Goal: Task Accomplishment & Management: Use online tool/utility

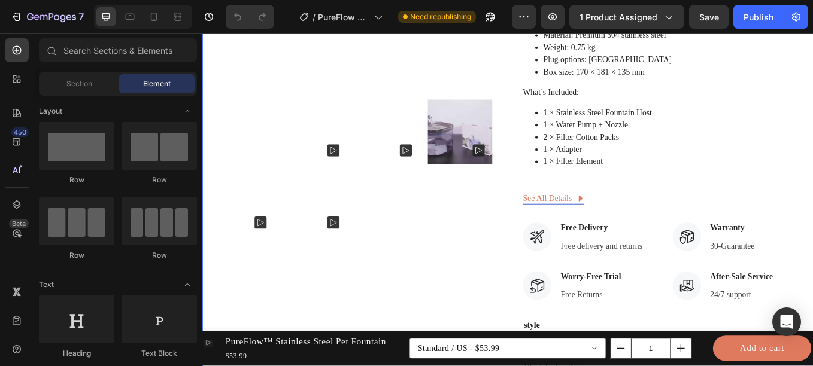
scroll to position [571, 0]
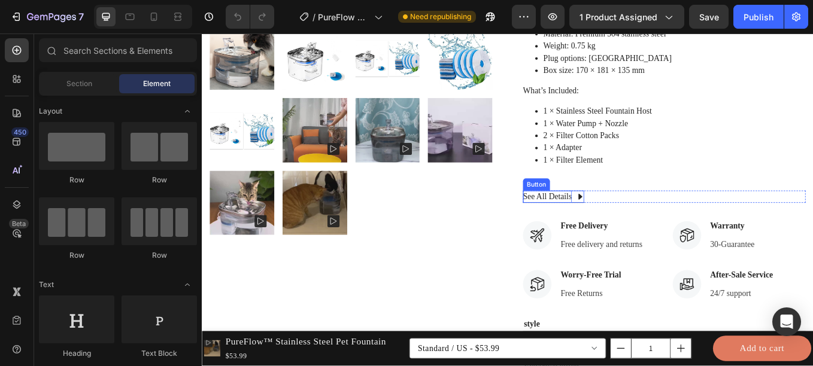
click at [629, 225] on p "See All Details" at bounding box center [607, 225] width 57 height 14
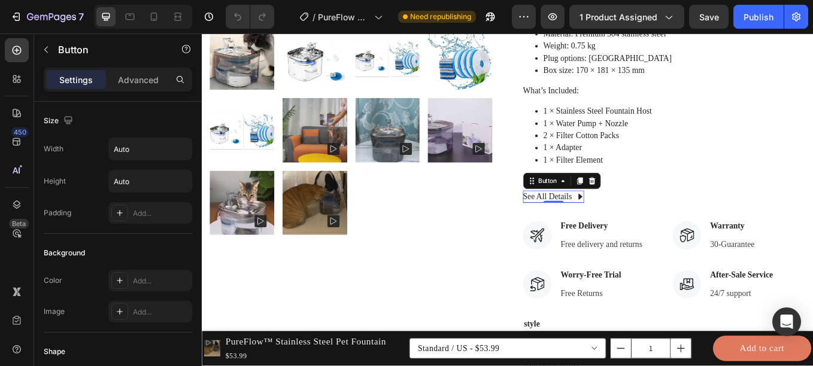
click at [644, 223] on icon at bounding box center [646, 225] width 4 height 7
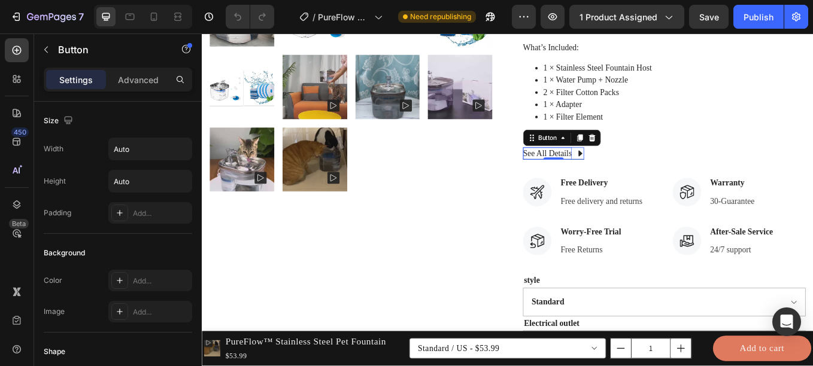
scroll to position [622, 0]
click at [636, 229] on p "Free delivery and returns" at bounding box center [671, 230] width 96 height 14
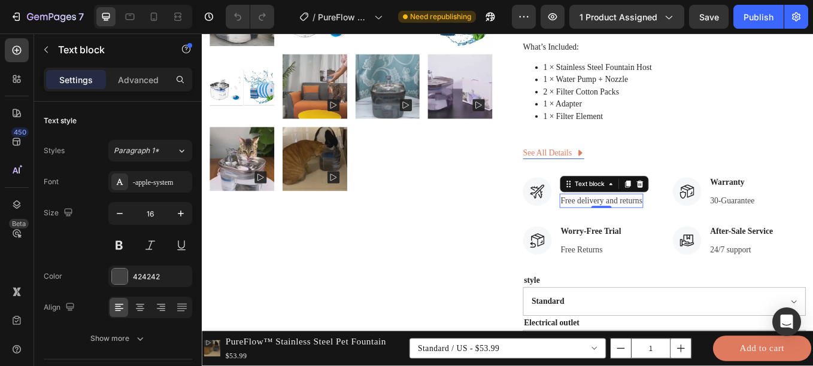
click at [663, 231] on p "Free delivery and returns" at bounding box center [671, 230] width 96 height 14
click at [662, 228] on p "Fast and steedy deliveries" at bounding box center [672, 230] width 99 height 14
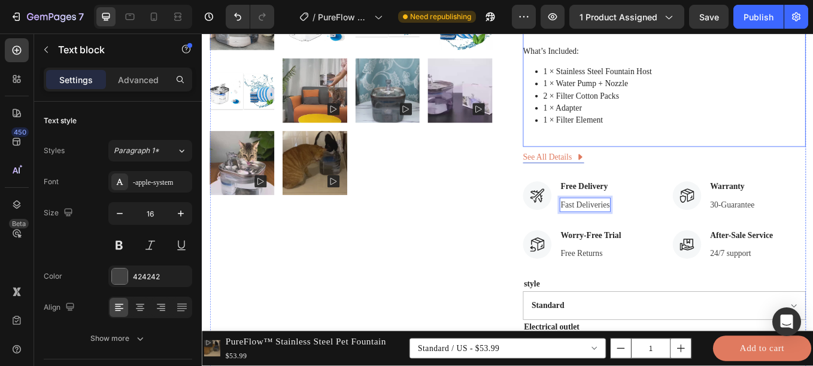
scroll to position [618, 0]
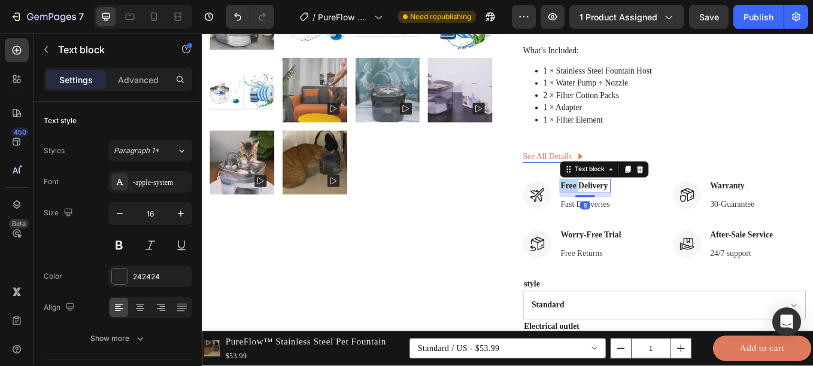
click at [629, 212] on p "Free Delivery" at bounding box center [651, 213] width 57 height 14
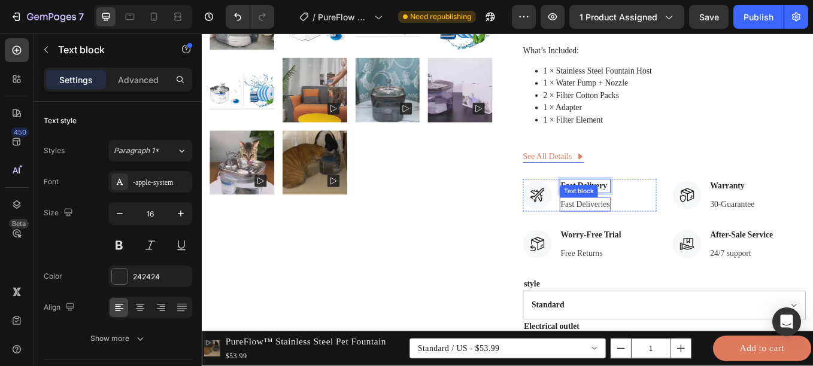
click at [642, 237] on p "Fast Deliveries" at bounding box center [651, 234] width 57 height 14
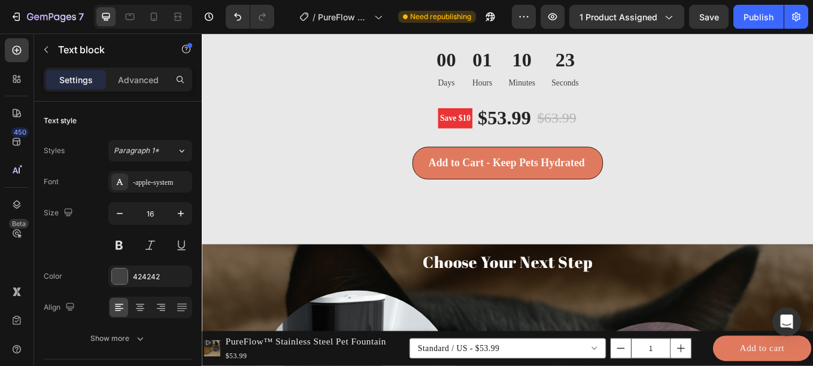
scroll to position [3920, 0]
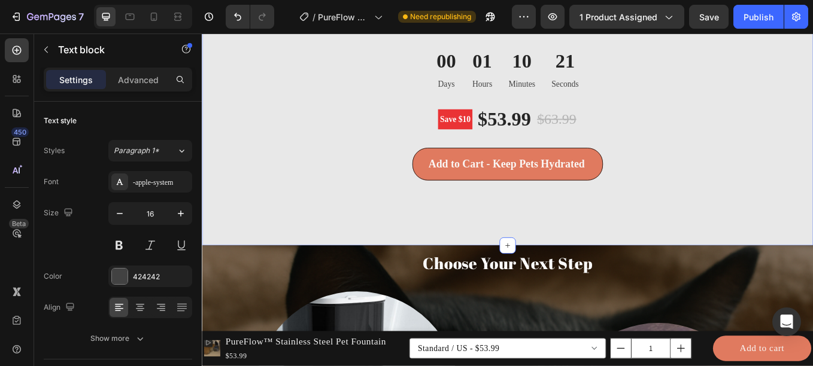
click at [612, 268] on div "Not satisfied? Return within 30 days for a full refund — no questions asked. Te…" at bounding box center [561, 103] width 718 height 359
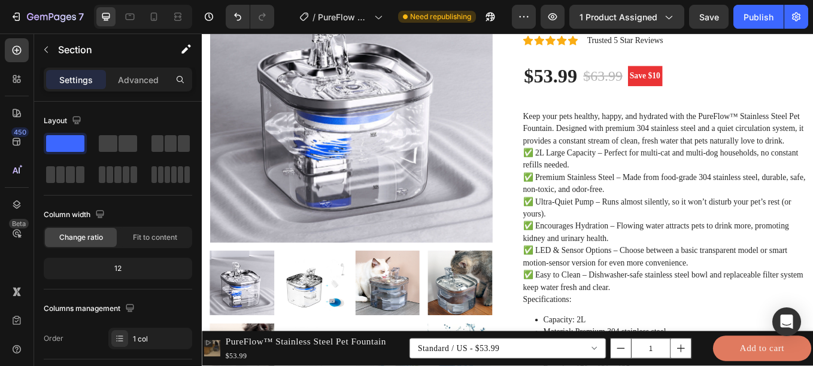
scroll to position [0, 0]
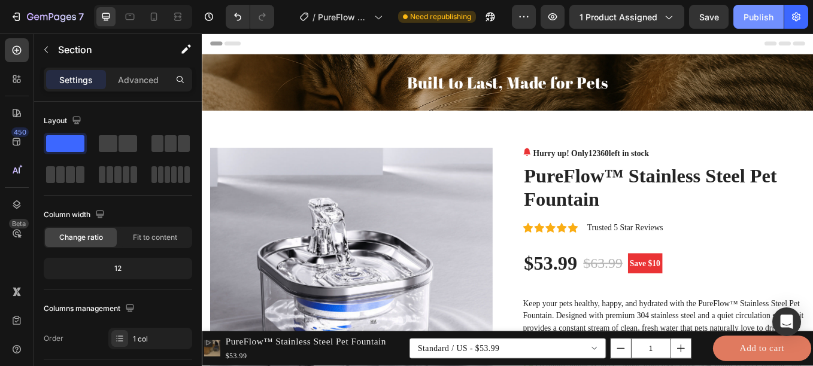
click at [749, 17] on div "Publish" at bounding box center [758, 17] width 30 height 13
drag, startPoint x: 749, startPoint y: 17, endPoint x: 761, endPoint y: 33, distance: 20.1
click at [761, 33] on div "7 Version history / PureFlow Dispenser Page Need republishing Preview 1 product…" at bounding box center [406, 17] width 813 height 34
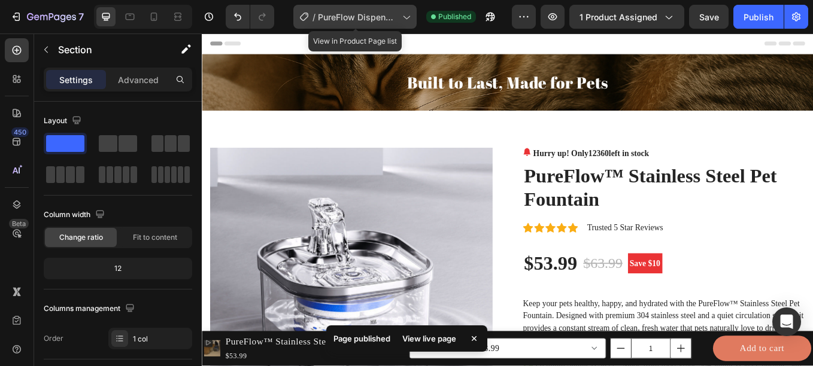
click at [364, 22] on span "PureFlow Dispenser Page" at bounding box center [358, 17] width 80 height 13
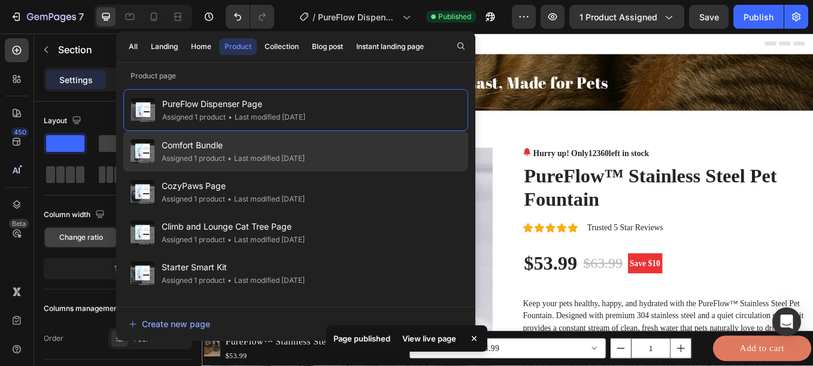
click at [305, 152] on span "Comfort Bundle" at bounding box center [233, 145] width 143 height 14
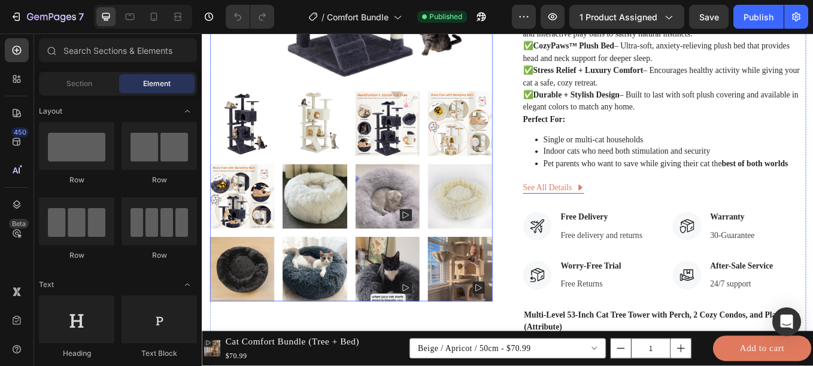
scroll to position [409, 0]
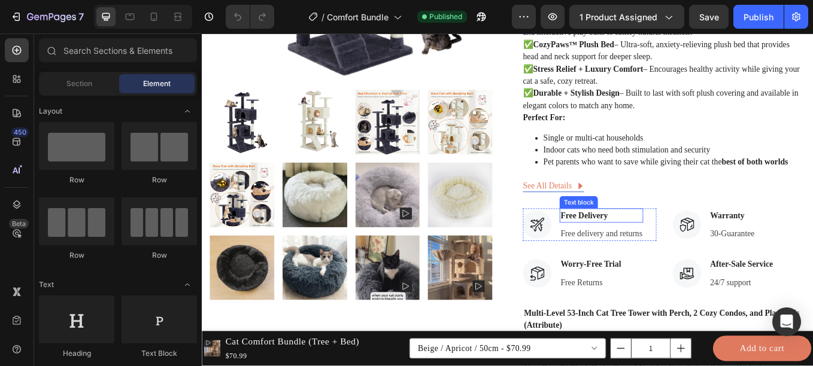
click at [636, 255] on p "Free Delivery" at bounding box center [671, 248] width 96 height 14
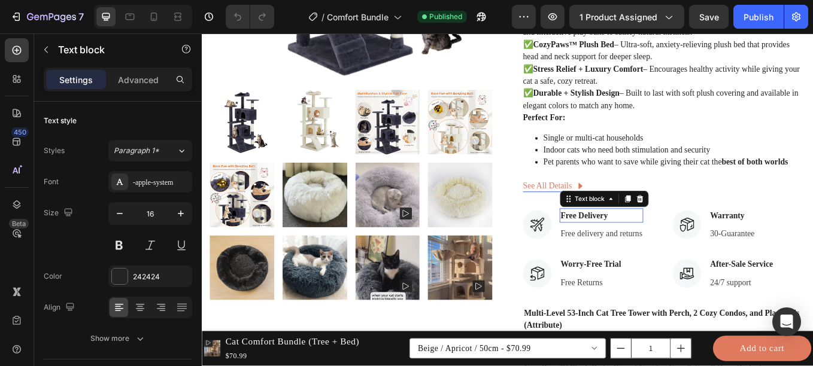
click at [636, 255] on p "Free Delivery" at bounding box center [671, 248] width 96 height 14
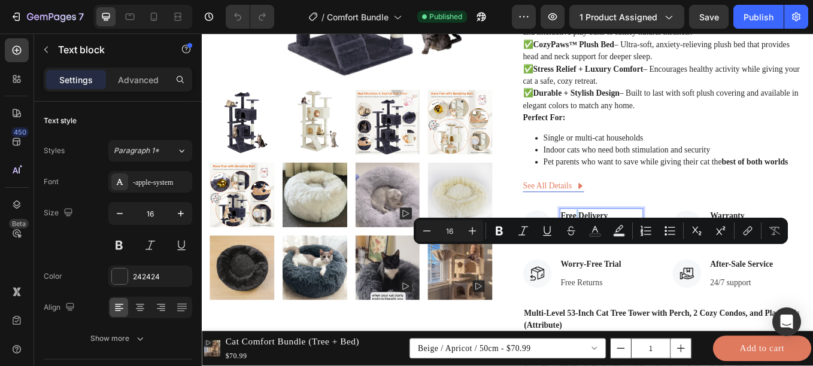
click at [636, 255] on p "Free Delivery" at bounding box center [671, 248] width 96 height 14
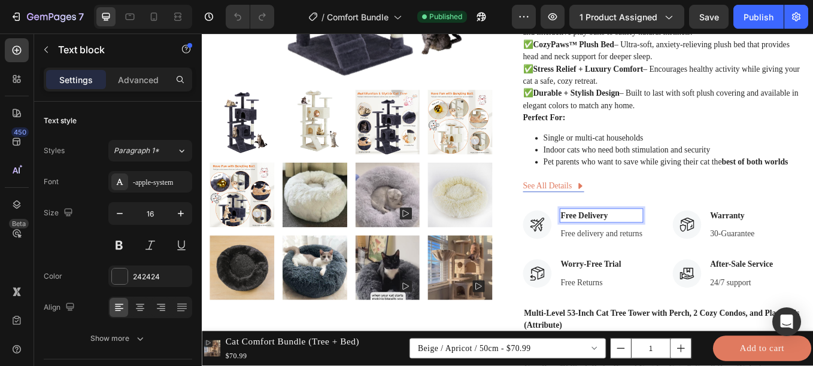
click at [632, 255] on p "Free Delivery" at bounding box center [671, 248] width 96 height 14
click at [626, 277] on p "Free delivery and returns" at bounding box center [671, 269] width 96 height 14
click at [653, 255] on p "Fast Delivery" at bounding box center [670, 248] width 95 height 14
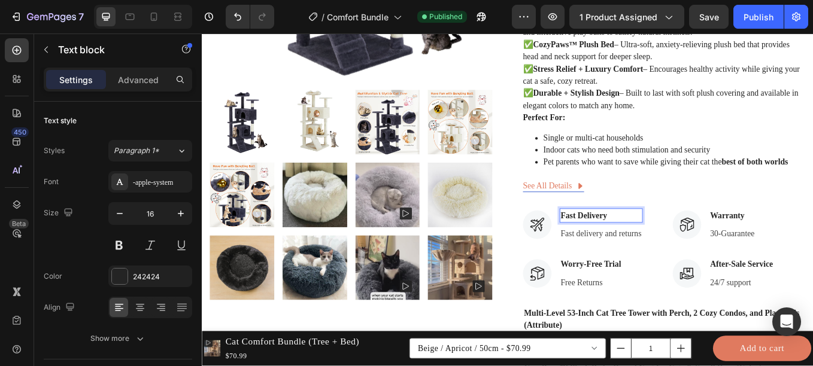
click at [661, 255] on p "Fast Delivery" at bounding box center [670, 248] width 95 height 14
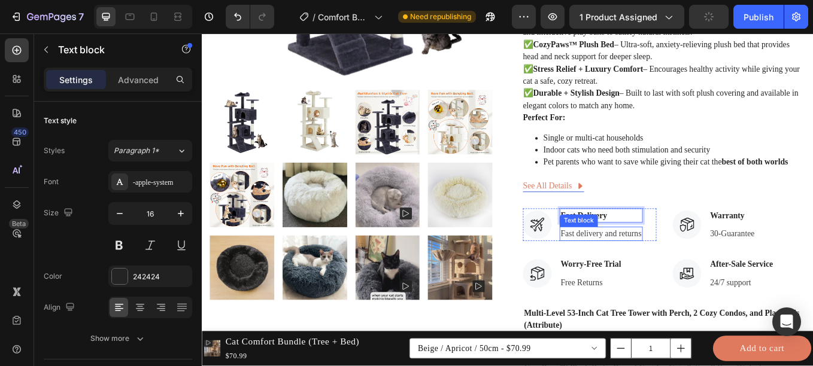
click at [657, 277] on p "Fast delivery and returns" at bounding box center [670, 269] width 95 height 14
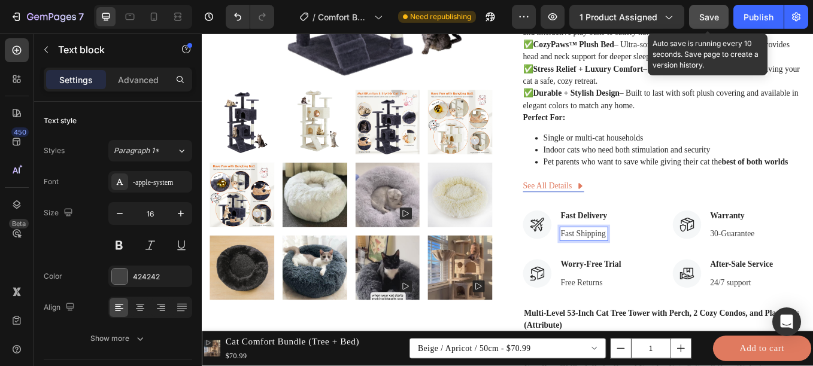
click at [700, 16] on span "Save" at bounding box center [709, 17] width 20 height 10
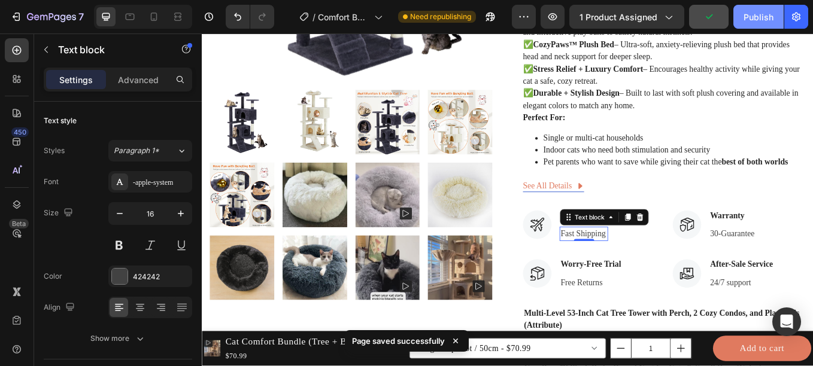
click at [753, 19] on div "Publish" at bounding box center [758, 17] width 30 height 13
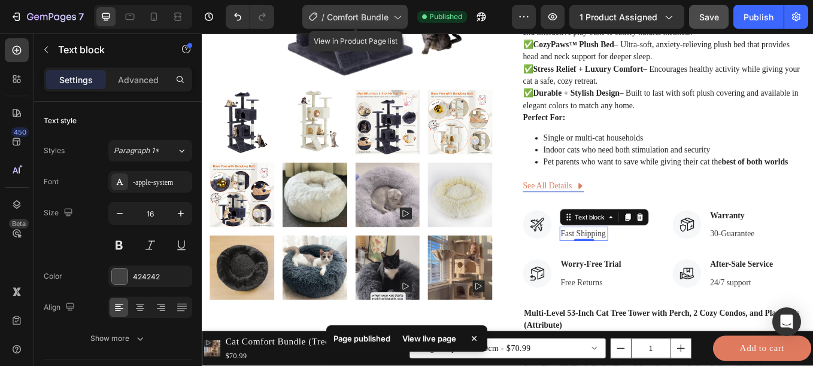
click at [381, 16] on span "Comfort Bundle" at bounding box center [358, 17] width 62 height 13
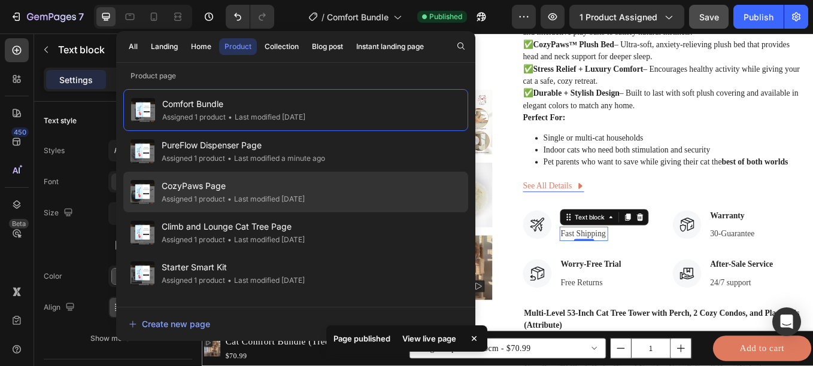
click at [305, 186] on span "CozyPaws Page" at bounding box center [233, 186] width 143 height 14
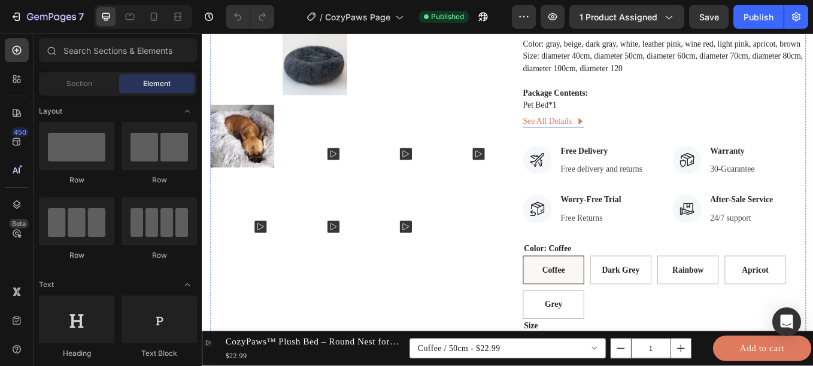
scroll to position [641, 0]
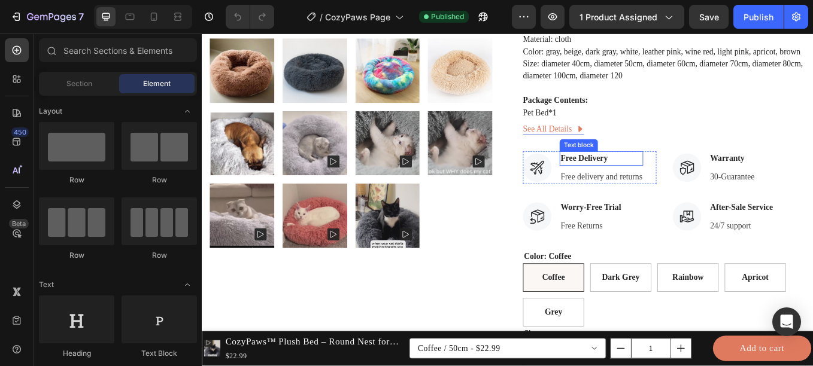
click at [630, 180] on p "Free Delivery" at bounding box center [671, 181] width 96 height 14
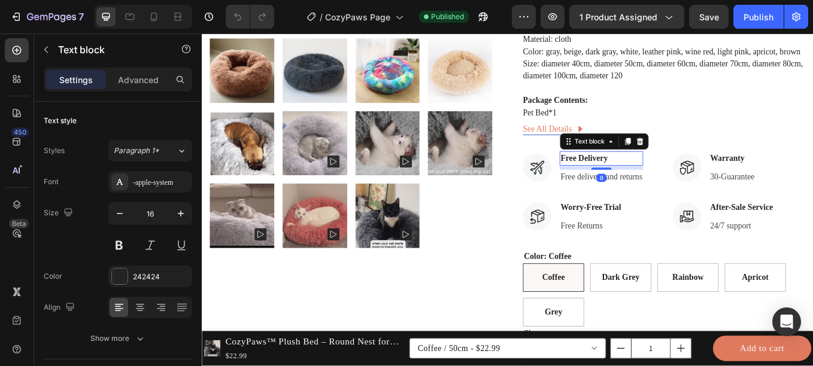
click at [630, 180] on p "Free Delivery" at bounding box center [671, 181] width 96 height 14
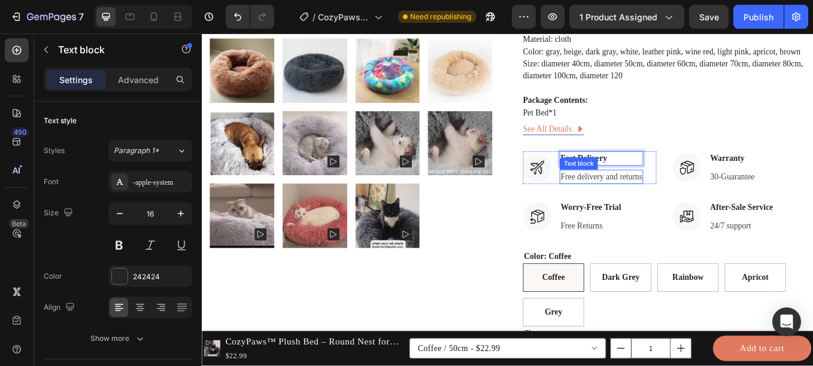
click at [628, 203] on p "Free delivery and returns" at bounding box center [671, 202] width 96 height 14
click at [700, 198] on p "Fast delivery and returns" at bounding box center [670, 202] width 95 height 14
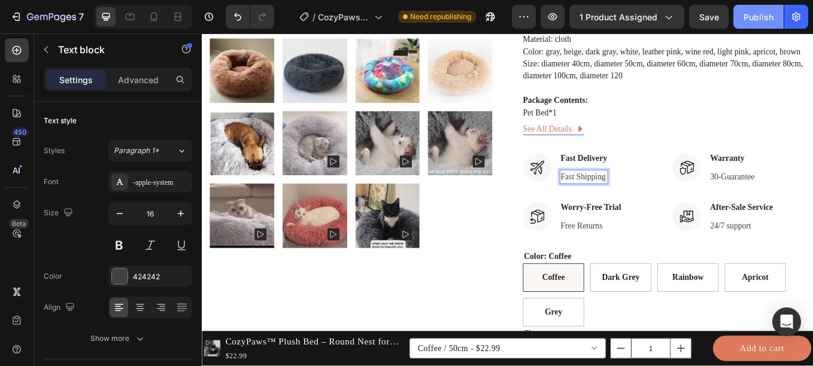
click at [757, 11] on div "Publish" at bounding box center [758, 17] width 30 height 13
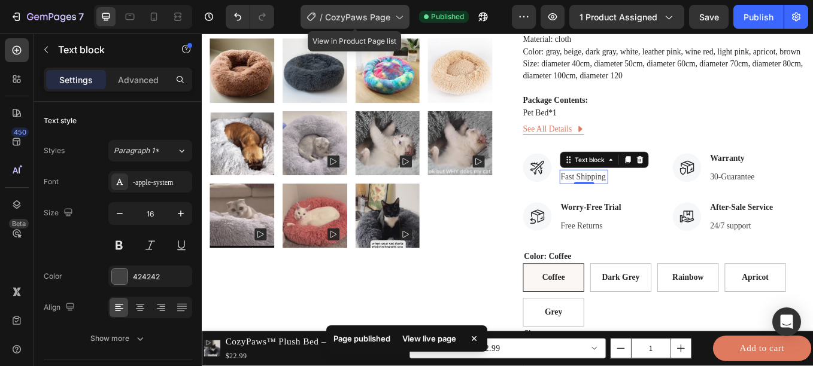
click at [361, 13] on span "CozyPaws Page" at bounding box center [357, 17] width 65 height 13
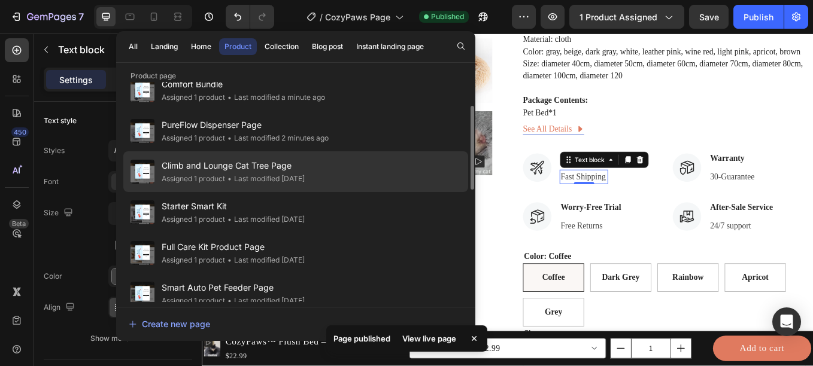
scroll to position [62, 0]
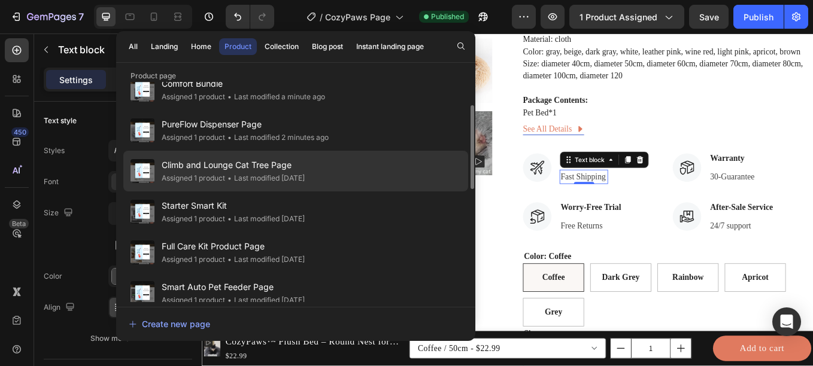
click at [282, 178] on div "• Last modified [DATE]" at bounding box center [265, 178] width 80 height 12
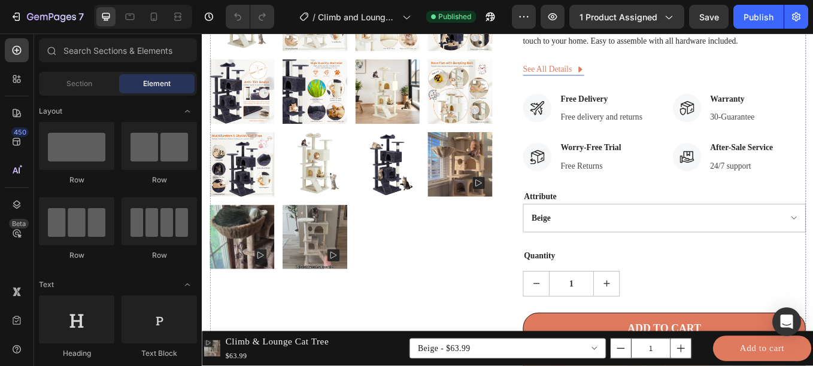
scroll to position [530, 0]
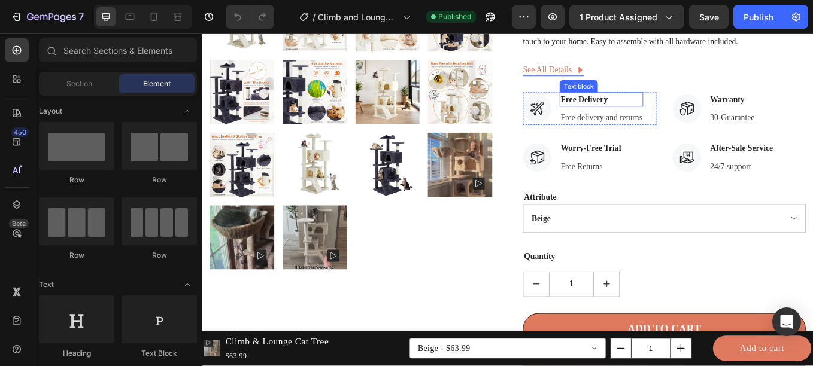
click at [630, 112] on p "Free Delivery" at bounding box center [671, 111] width 96 height 14
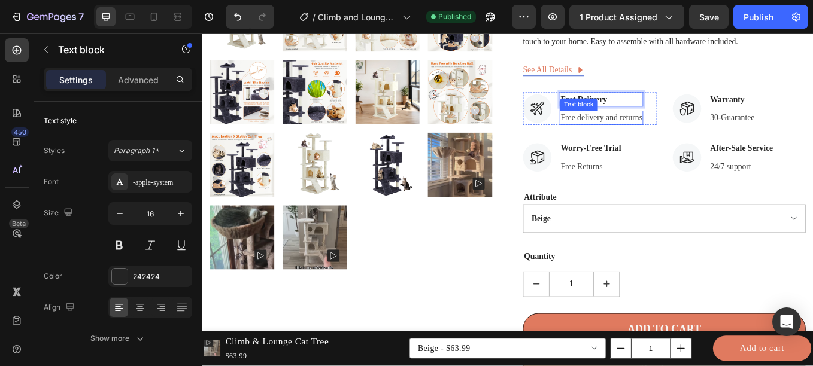
click at [626, 132] on p "Free delivery and returns" at bounding box center [671, 133] width 96 height 14
click at [700, 131] on p "Fast delivery and returns" at bounding box center [670, 133] width 95 height 14
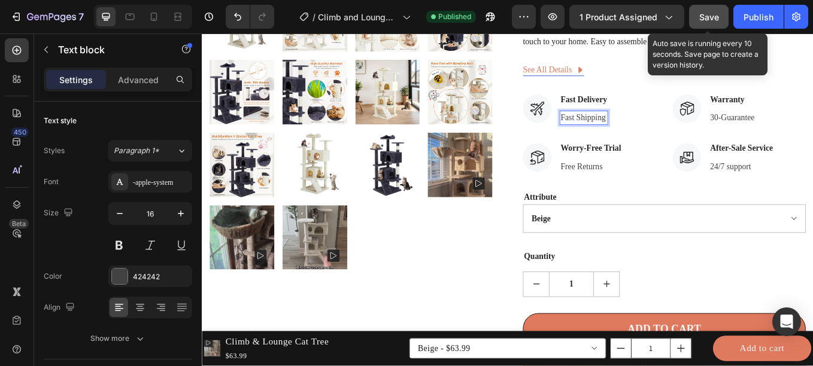
click at [719, 22] on button "Save" at bounding box center [709, 17] width 40 height 24
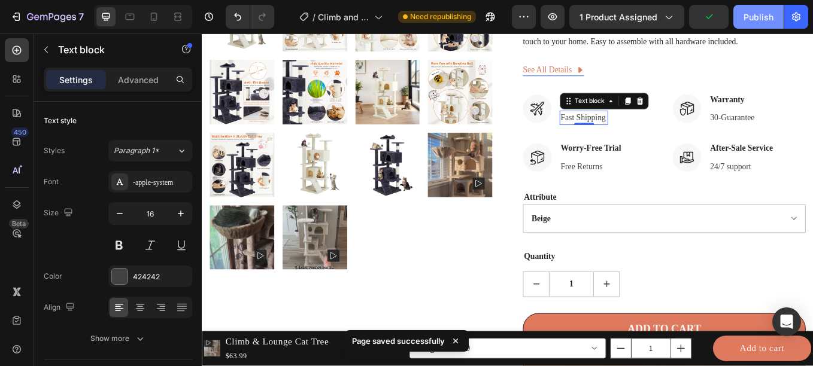
click at [748, 17] on div "Publish" at bounding box center [758, 17] width 30 height 13
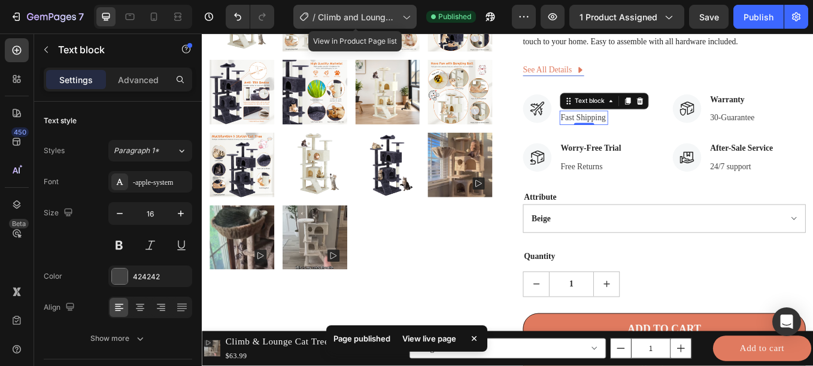
click at [359, 14] on span "Climb and Lounge Cat Tree Page" at bounding box center [358, 17] width 80 height 13
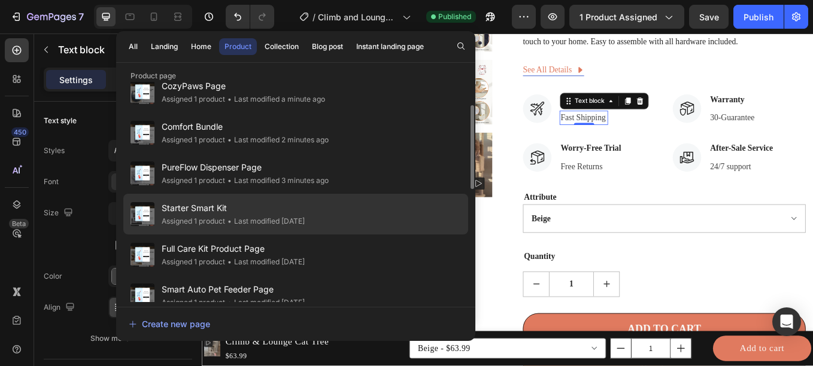
scroll to position [60, 0]
click at [234, 222] on div "• Last modified 21 days ago" at bounding box center [265, 221] width 80 height 12
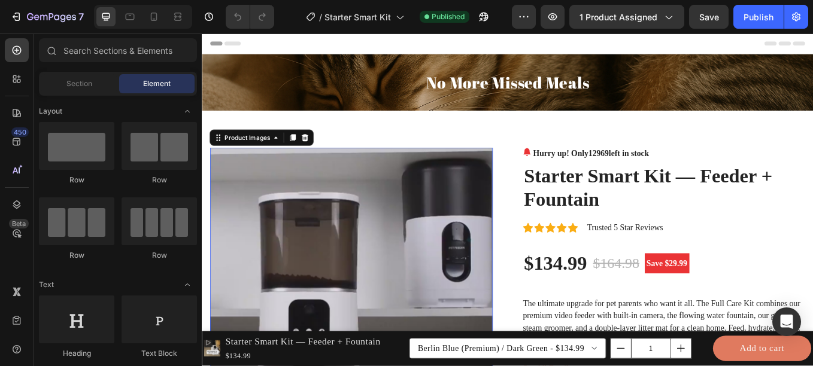
click at [239, 255] on img at bounding box center [377, 334] width 332 height 332
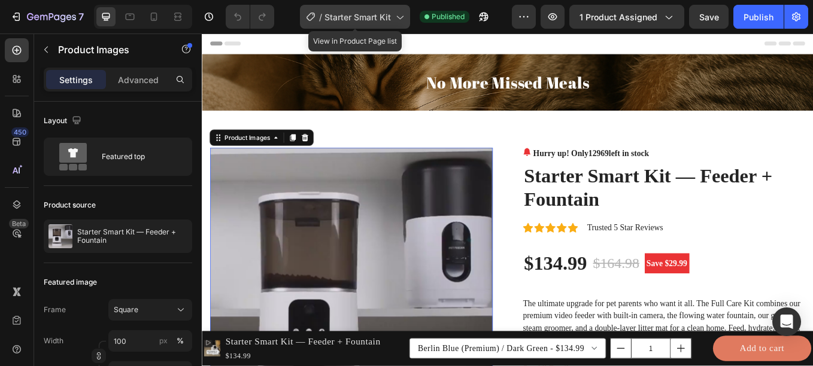
click at [372, 16] on span "Starter Smart Kit" at bounding box center [357, 17] width 66 height 13
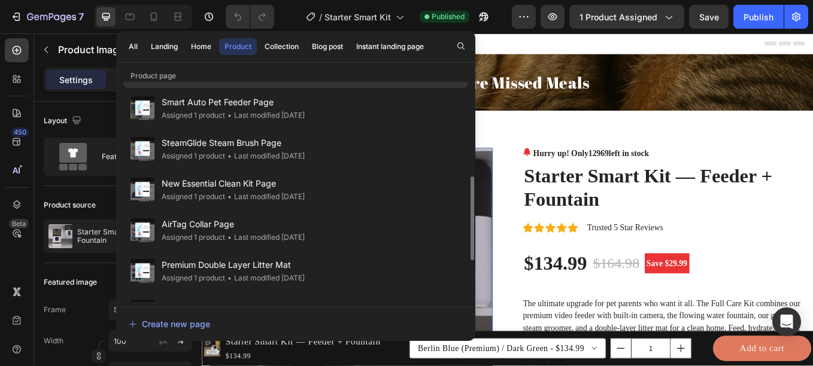
scroll to position [247, 0]
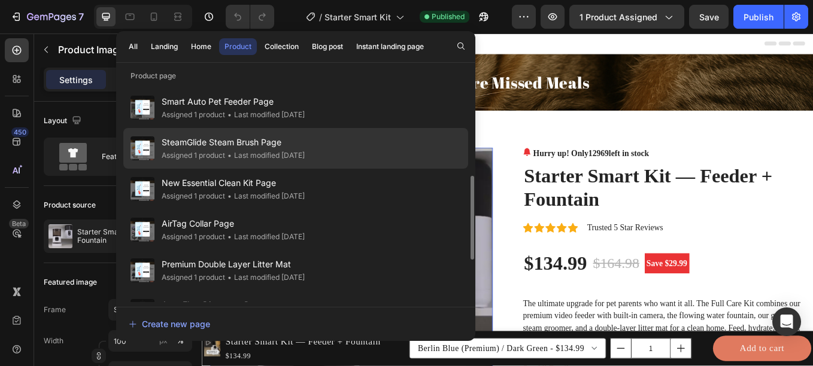
click at [277, 150] on div "• Last modified [DATE]" at bounding box center [265, 156] width 80 height 12
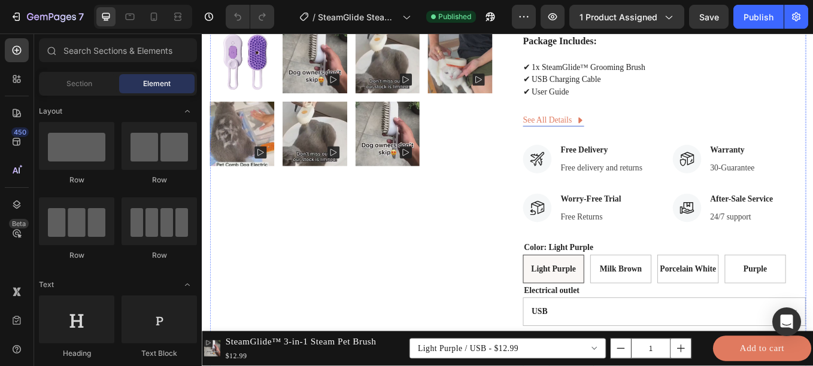
scroll to position [778, 0]
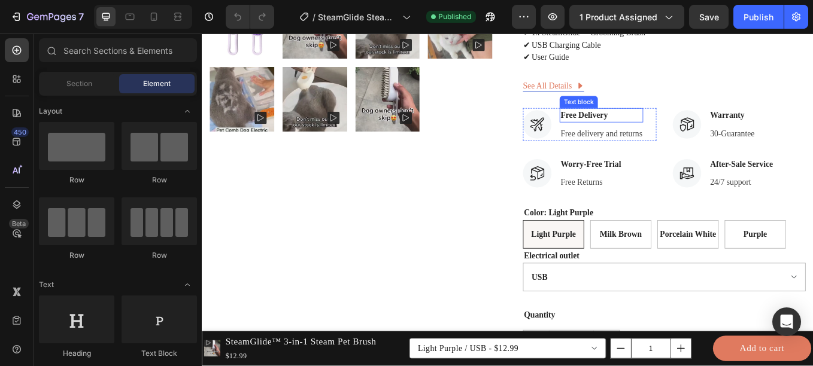
click at [630, 129] on p "Free Delivery" at bounding box center [671, 130] width 96 height 14
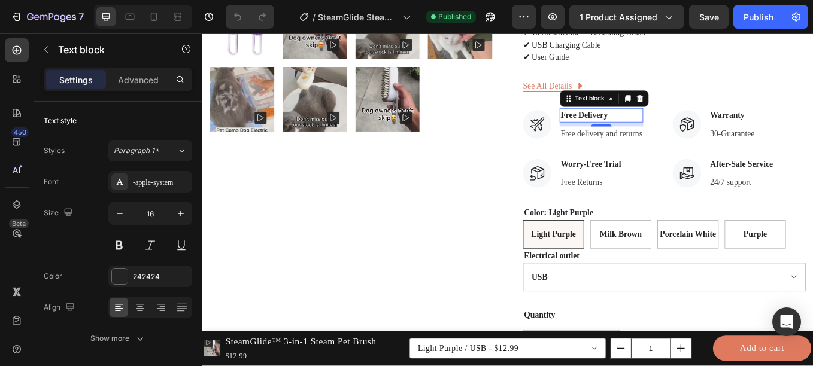
click at [630, 129] on p "Free Delivery" at bounding box center [671, 130] width 96 height 14
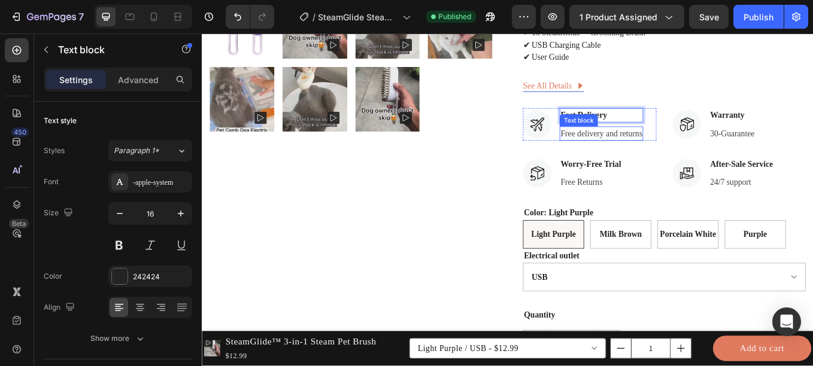
click at [628, 147] on p "Free delivery and returns" at bounding box center [671, 151] width 96 height 14
click at [696, 149] on p "Fast delivery and returns" at bounding box center [670, 151] width 95 height 14
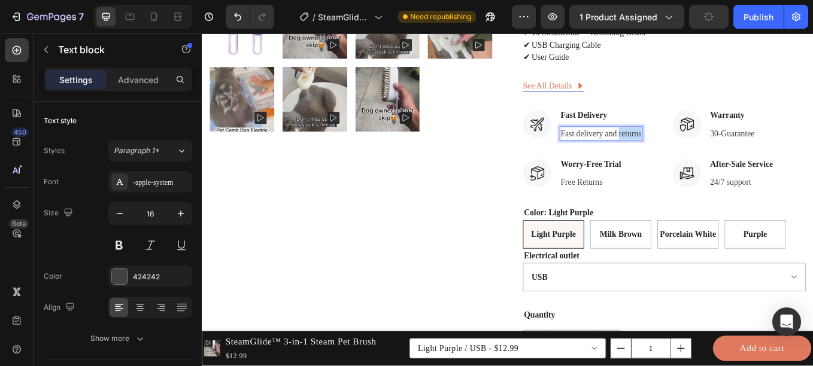
click at [696, 149] on p "Fast delivery and returns" at bounding box center [670, 151] width 95 height 14
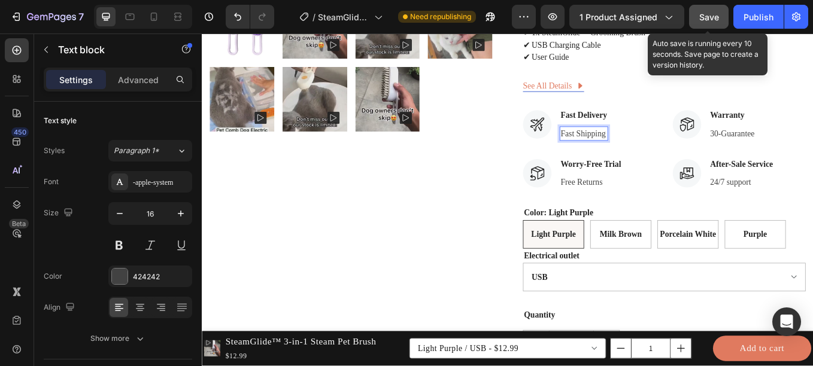
click at [707, 17] on span "Save" at bounding box center [709, 17] width 20 height 10
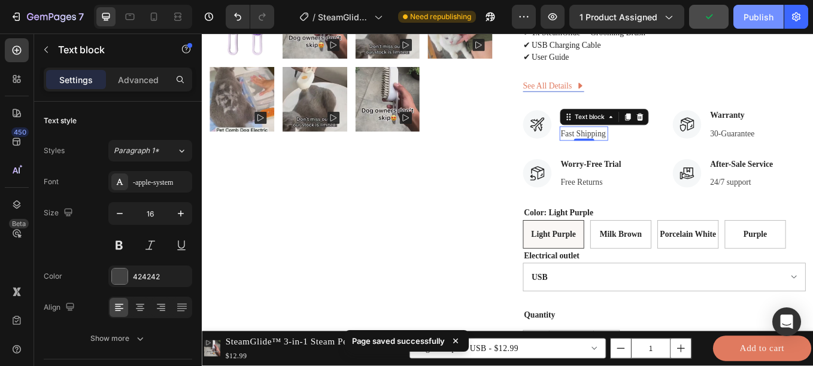
click at [741, 17] on button "Publish" at bounding box center [758, 17] width 50 height 24
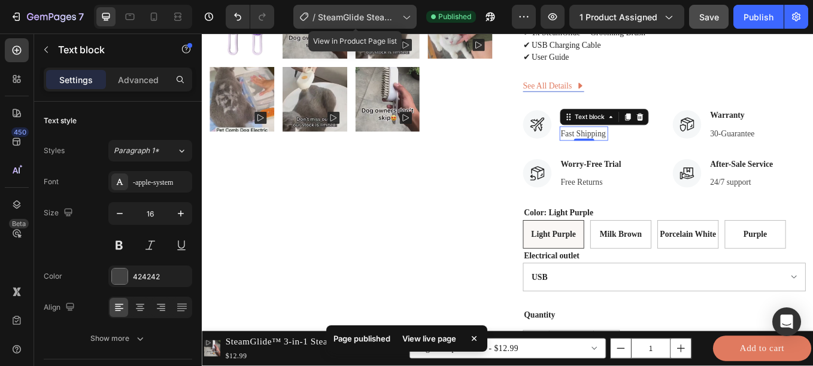
click at [361, 11] on span "SteamGlide Steam Brush Page" at bounding box center [358, 17] width 80 height 13
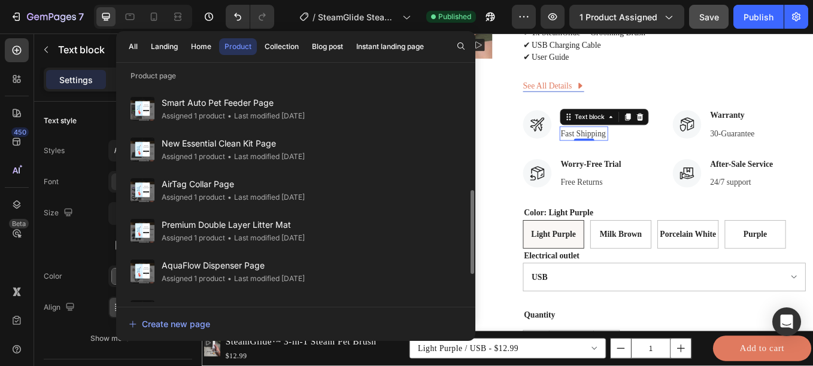
scroll to position [286, 0]
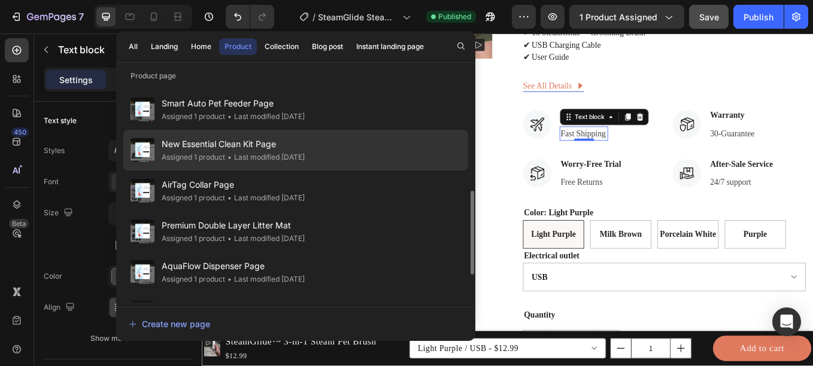
click at [305, 156] on div "• Last modified 23 days ago" at bounding box center [265, 157] width 80 height 12
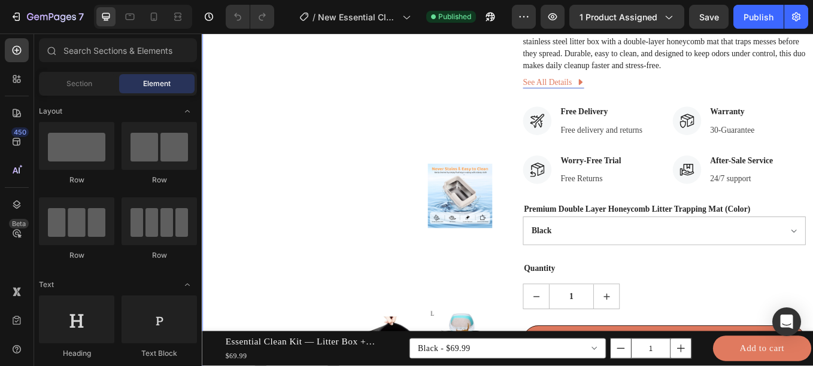
scroll to position [322, 0]
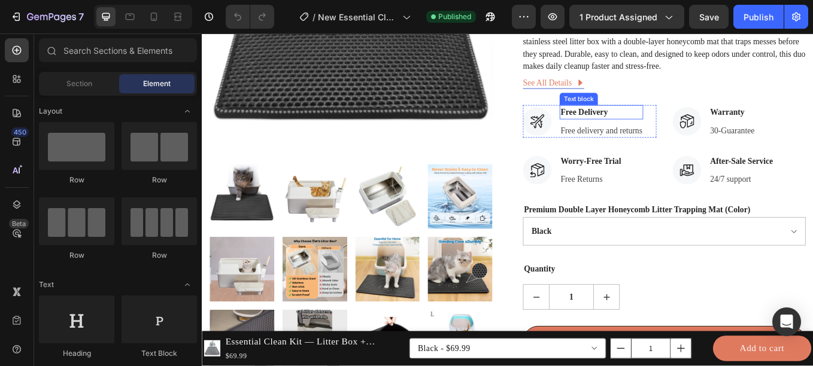
click at [627, 127] on p "Free Delivery" at bounding box center [671, 126] width 96 height 14
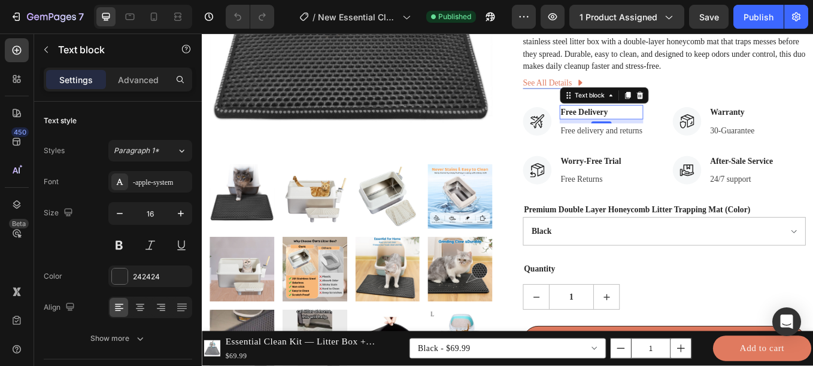
click at [627, 127] on p "Free Delivery" at bounding box center [671, 126] width 96 height 14
click at [704, 147] on p "Free delivery and returns" at bounding box center [671, 148] width 96 height 14
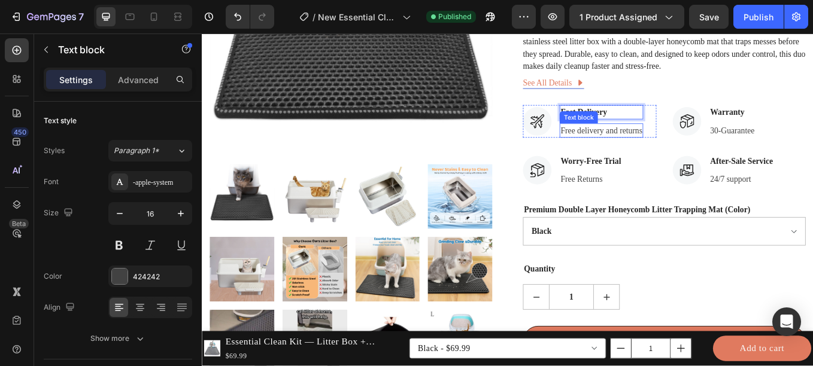
click at [704, 147] on p "Free delivery and returns" at bounding box center [671, 148] width 96 height 14
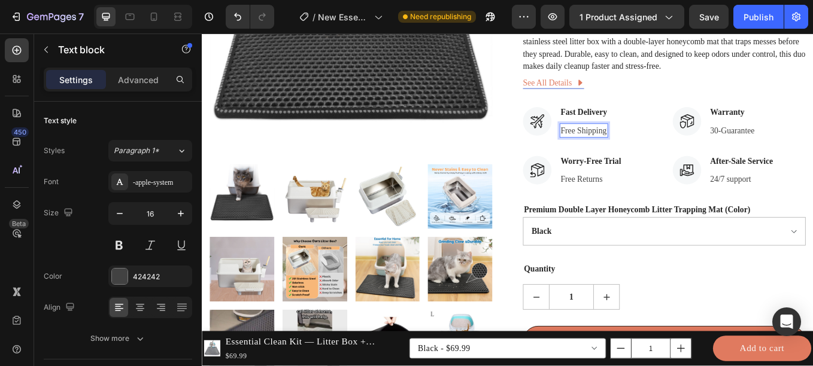
click at [628, 145] on p "Free Shipping" at bounding box center [650, 148] width 54 height 14
click at [751, 16] on div "Publish" at bounding box center [758, 17] width 30 height 13
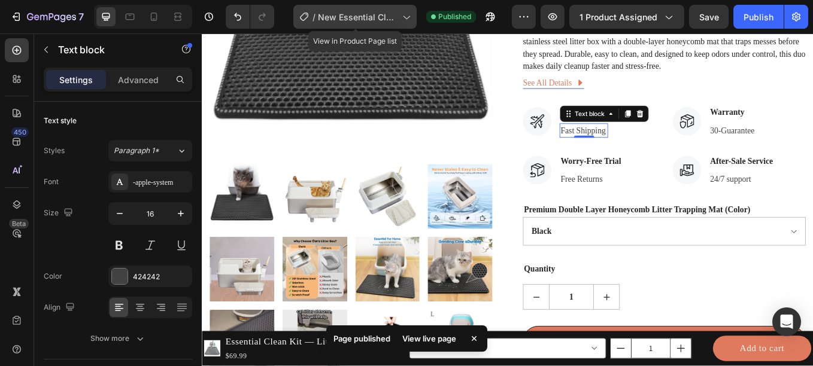
click at [388, 17] on span "New Essential Clean Kit Page" at bounding box center [358, 17] width 80 height 13
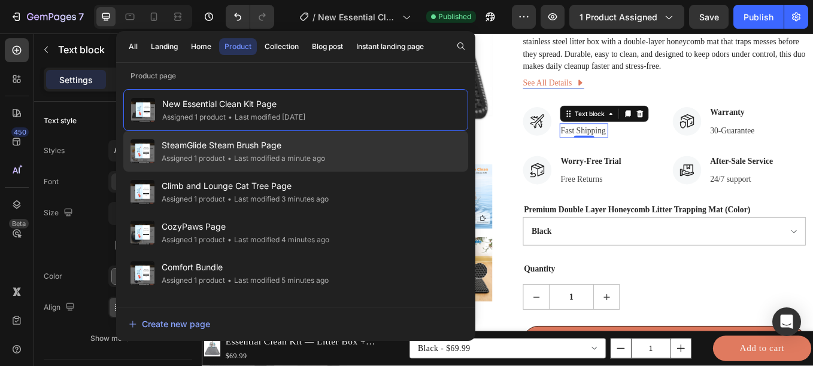
click at [360, 131] on div "SteamGlide Steam Brush Page Assigned 1 product • Last modified a minute ago" at bounding box center [295, 151] width 345 height 41
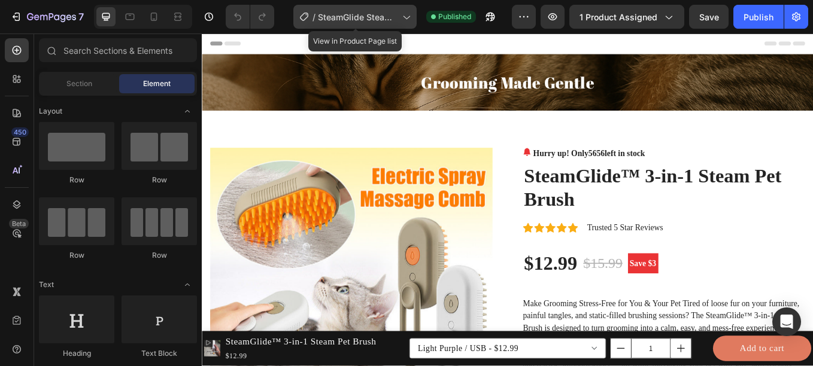
click at [375, 19] on span "SteamGlide Steam Brush Page" at bounding box center [358, 17] width 80 height 13
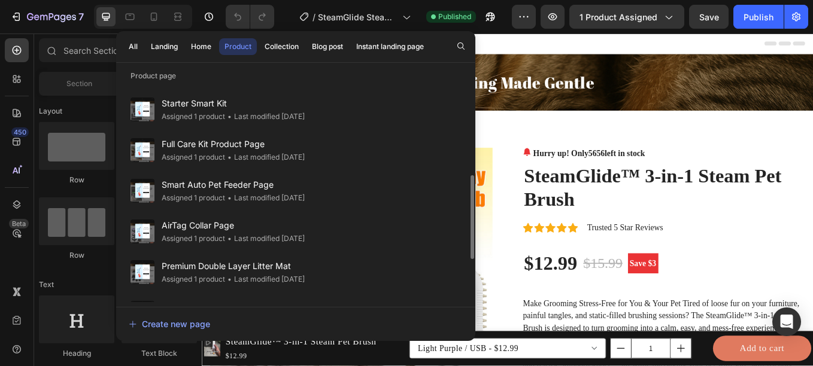
scroll to position [358, 0]
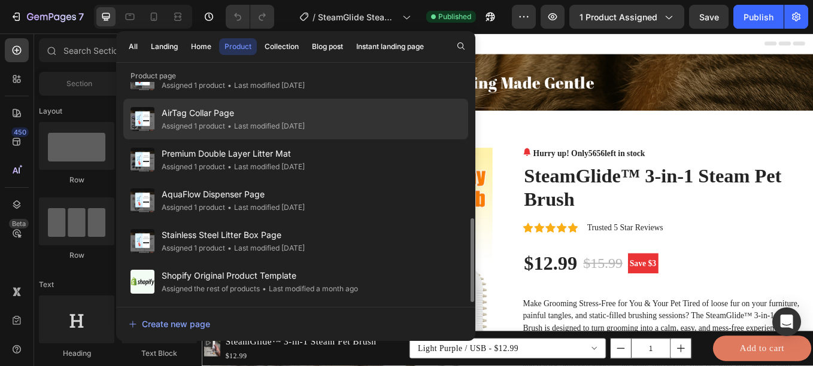
click at [285, 130] on div "• Last modified 23 days ago" at bounding box center [265, 126] width 80 height 12
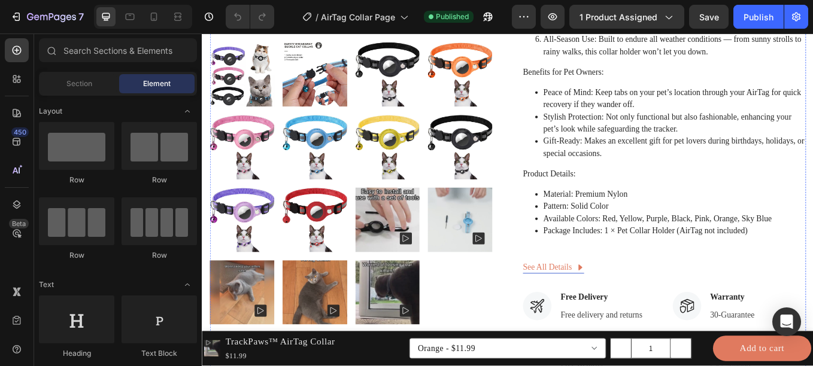
scroll to position [581, 0]
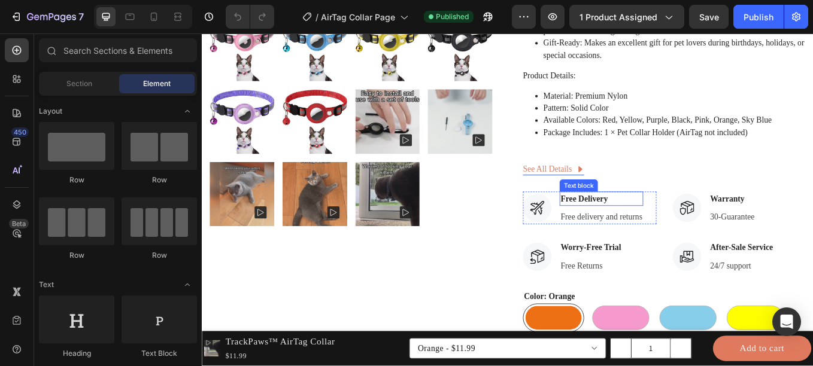
click at [634, 227] on p "Free Delivery" at bounding box center [671, 228] width 96 height 14
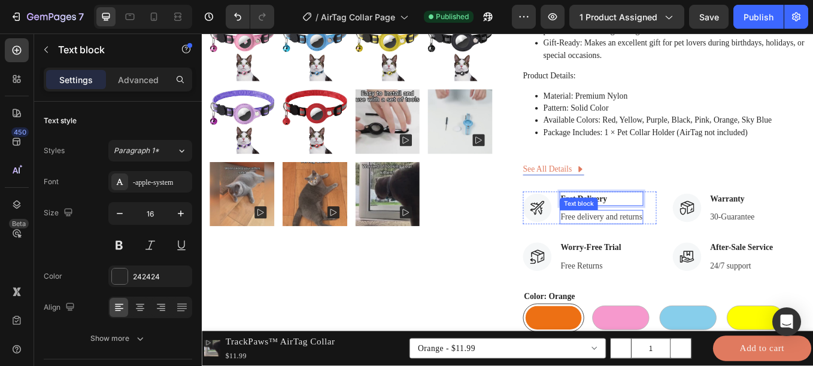
click at [700, 251] on p "Free delivery and returns" at bounding box center [671, 249] width 96 height 14
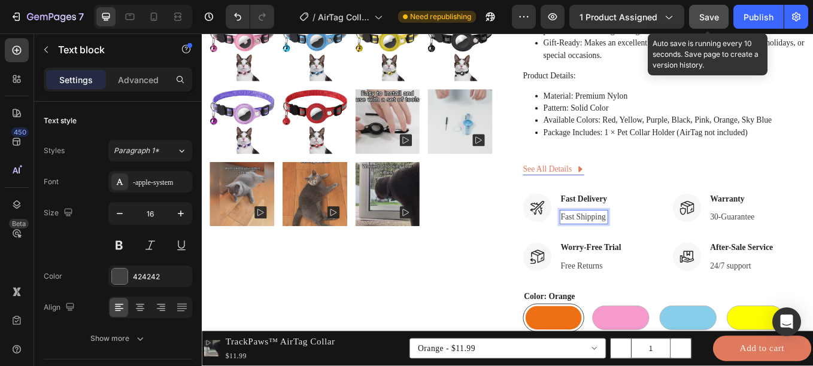
click at [705, 22] on span "Save" at bounding box center [709, 17] width 20 height 10
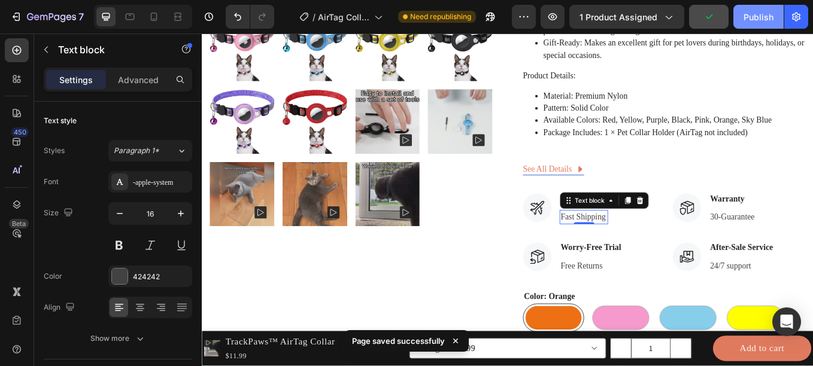
click at [739, 20] on button "Publish" at bounding box center [758, 17] width 50 height 24
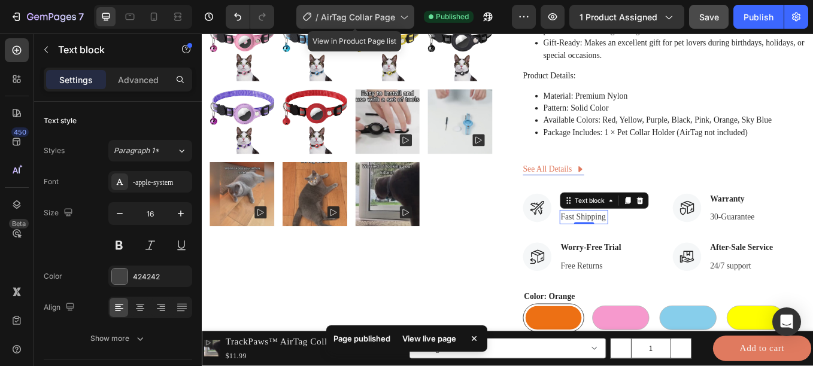
click at [357, 14] on span "AirTag Collar Page" at bounding box center [358, 17] width 74 height 13
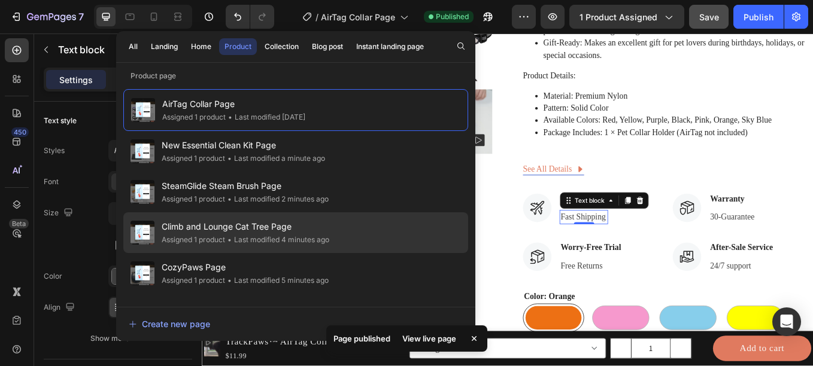
scroll to position [358, 0]
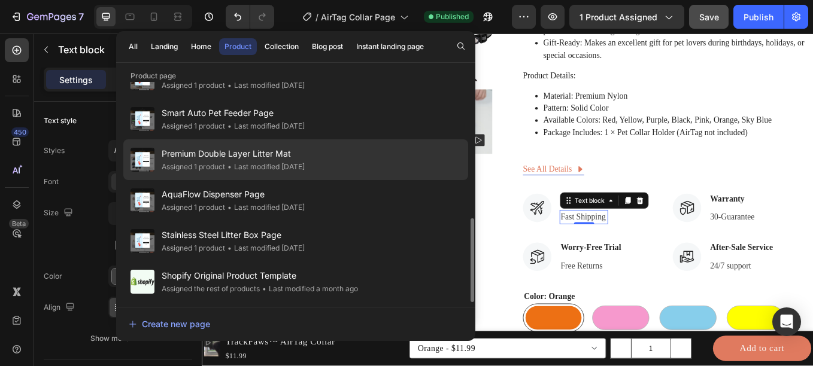
click at [256, 164] on div "• Last modified 23 days ago" at bounding box center [265, 167] width 80 height 12
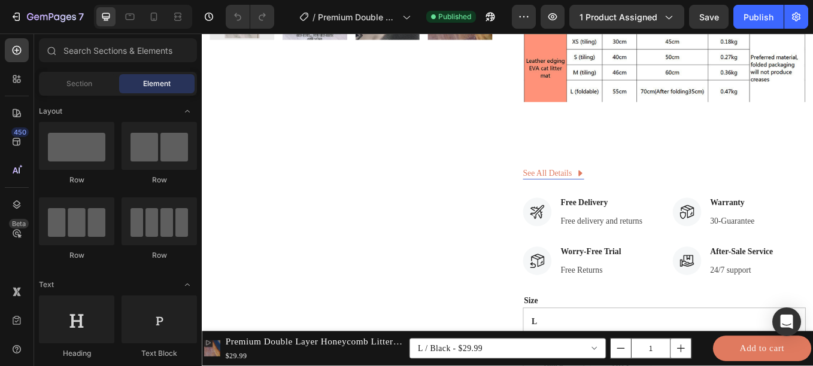
scroll to position [885, 0]
click at [631, 235] on p "Free Delivery" at bounding box center [671, 233] width 96 height 14
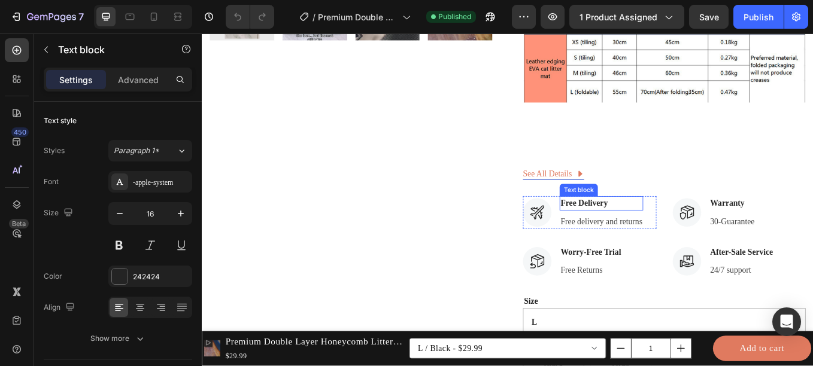
click at [631, 235] on p "Free Delivery" at bounding box center [671, 233] width 96 height 14
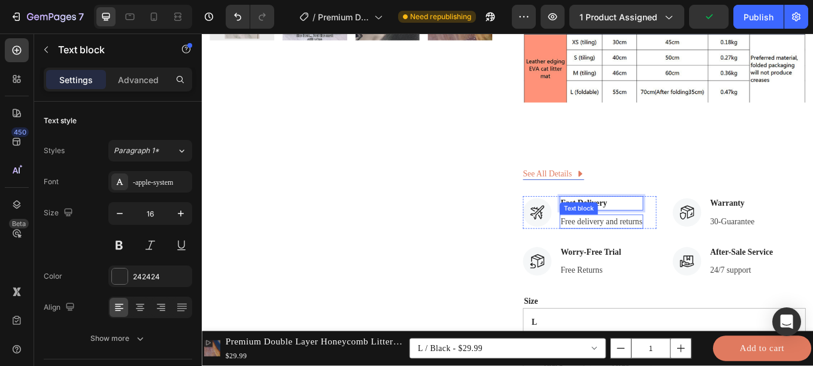
click at [697, 249] on p "Free delivery and returns" at bounding box center [671, 255] width 96 height 14
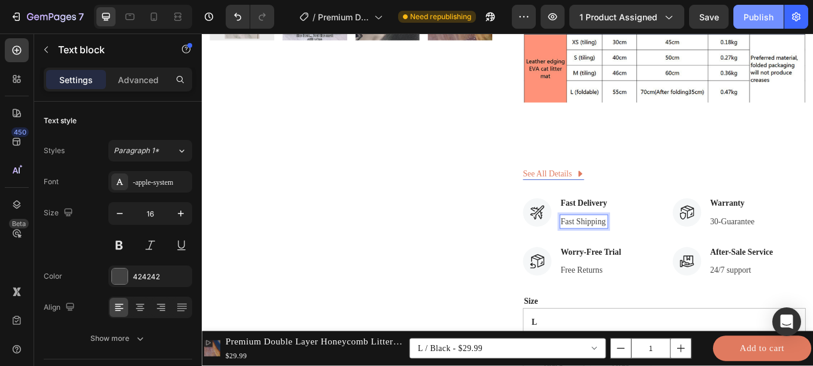
click at [747, 16] on div "Publish" at bounding box center [758, 17] width 30 height 13
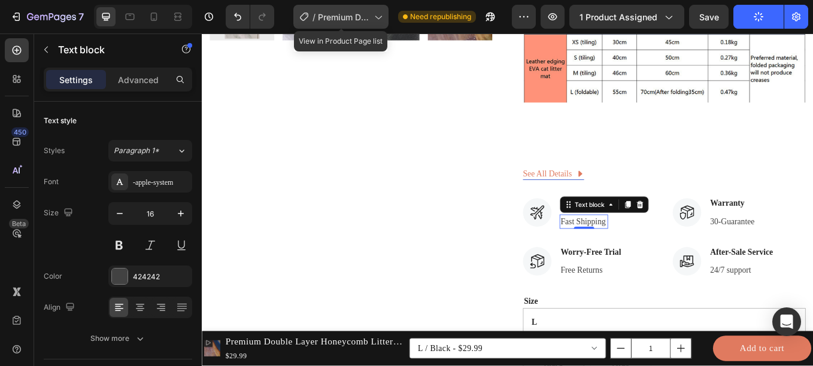
click at [366, 7] on div "/ Premium Double Layer Litter Mat" at bounding box center [340, 17] width 95 height 24
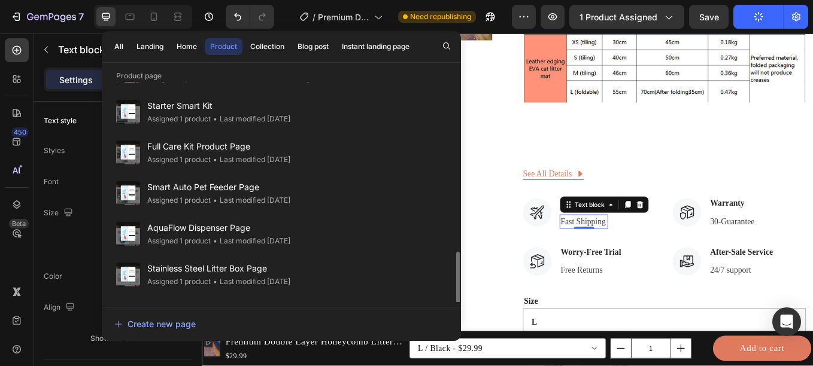
scroll to position [358, 0]
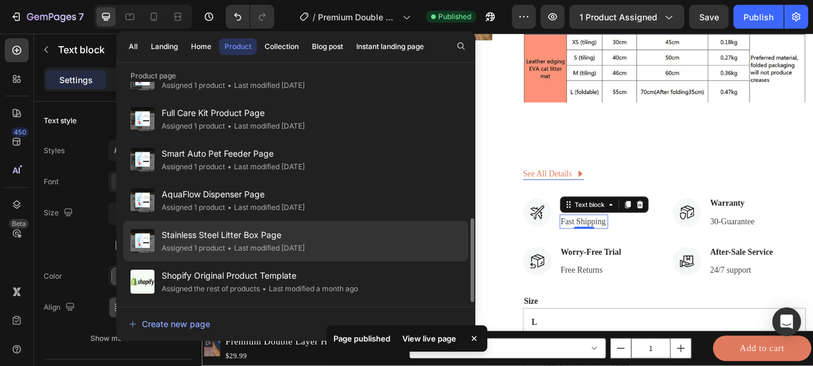
click at [278, 235] on span "Stainless Steel Litter Box Page" at bounding box center [233, 235] width 143 height 14
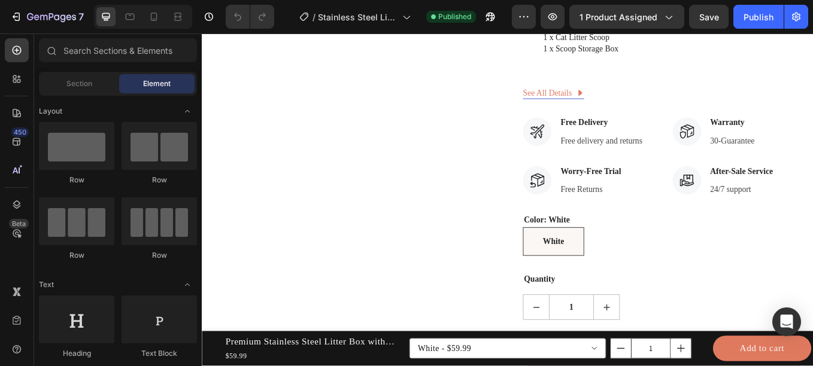
scroll to position [880, 0]
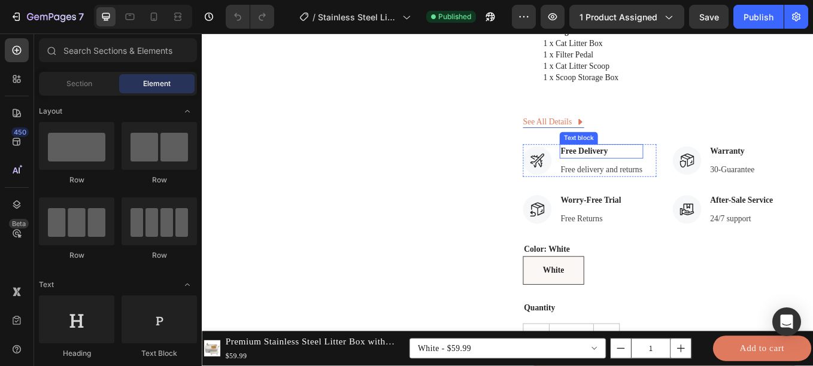
click at [625, 180] on p "Free Delivery" at bounding box center [671, 172] width 96 height 14
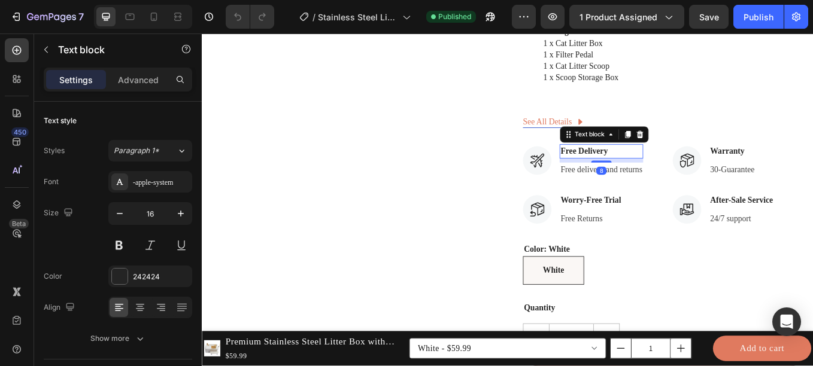
click at [625, 180] on p "Free Delivery" at bounding box center [671, 172] width 96 height 14
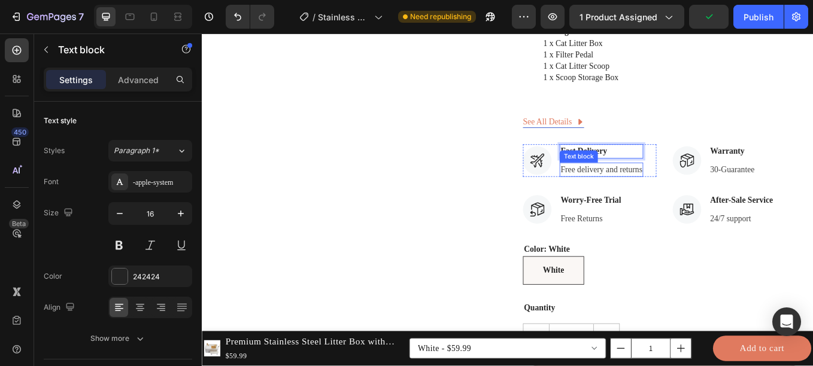
click at [627, 201] on p "Free delivery and returns" at bounding box center [671, 194] width 96 height 14
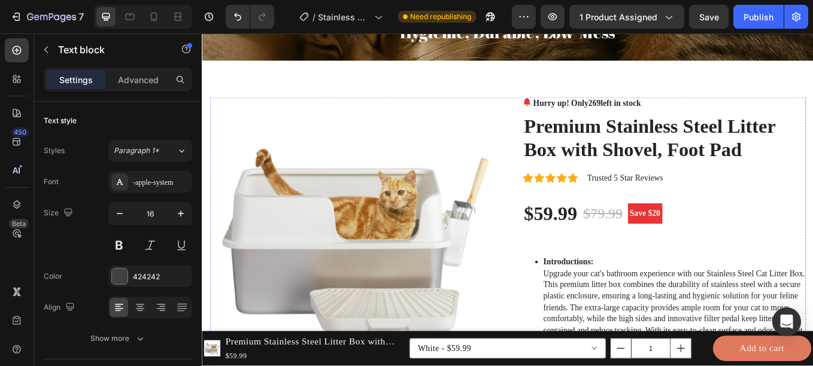
scroll to position [0, 0]
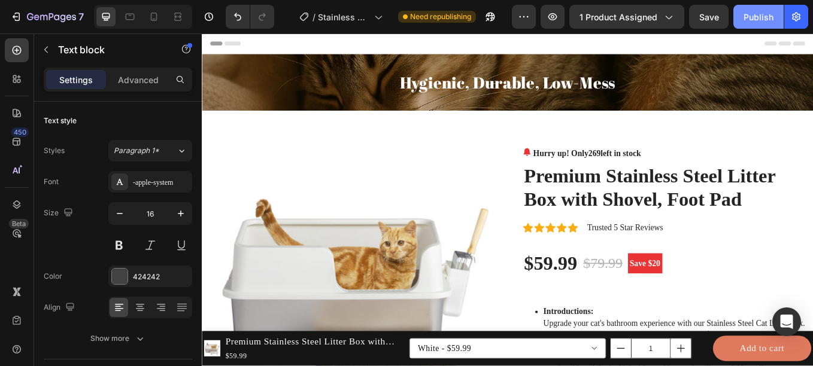
click at [755, 17] on div "Publish" at bounding box center [758, 17] width 30 height 13
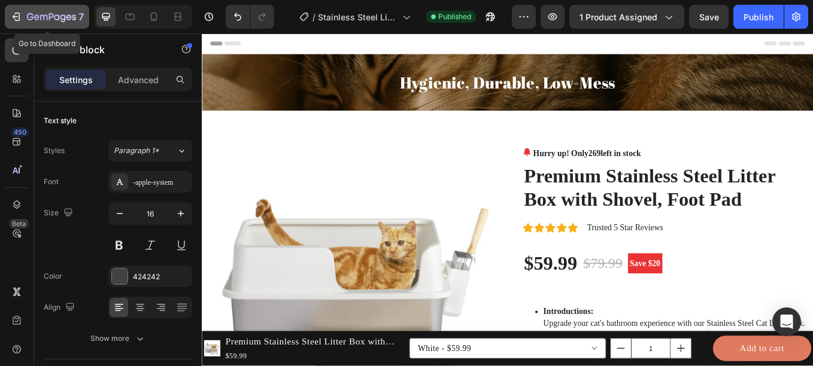
click at [34, 17] on icon "button" at bounding box center [30, 16] width 7 height 7
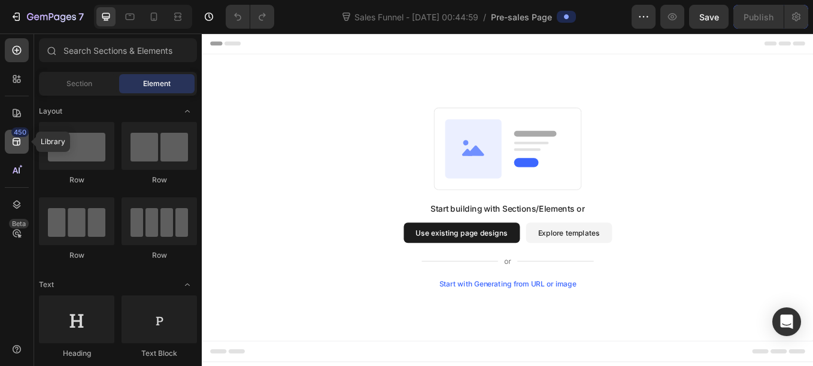
click at [18, 133] on div "450" at bounding box center [19, 132] width 17 height 10
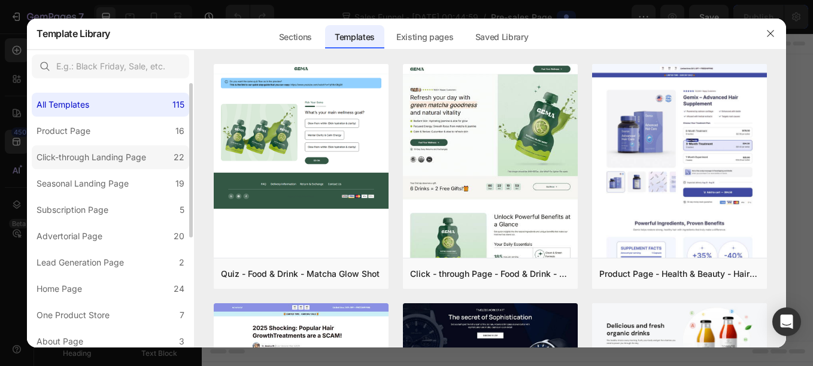
click at [104, 151] on div "Click-through Landing Page" at bounding box center [92, 157] width 110 height 14
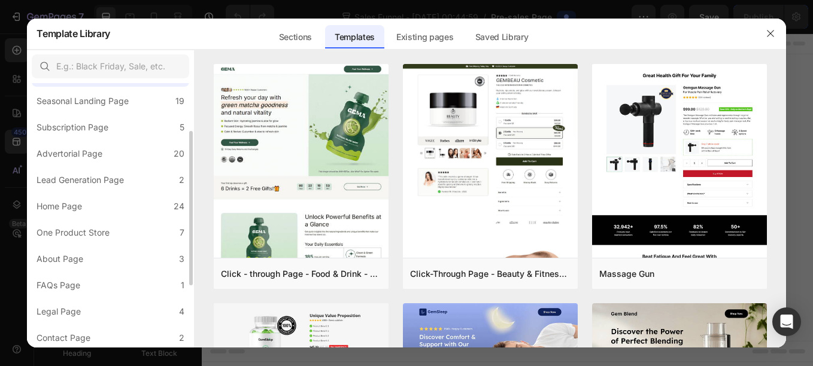
scroll to position [83, 0]
click at [104, 151] on div "Advertorial Page" at bounding box center [72, 153] width 71 height 14
